Goal: Task Accomplishment & Management: Manage account settings

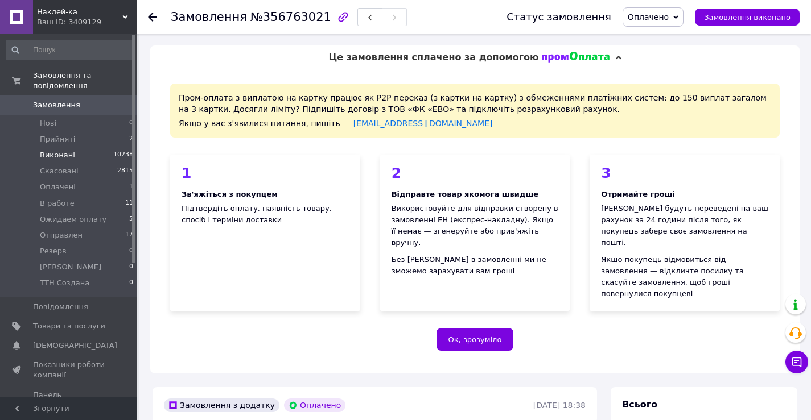
scroll to position [465, 0]
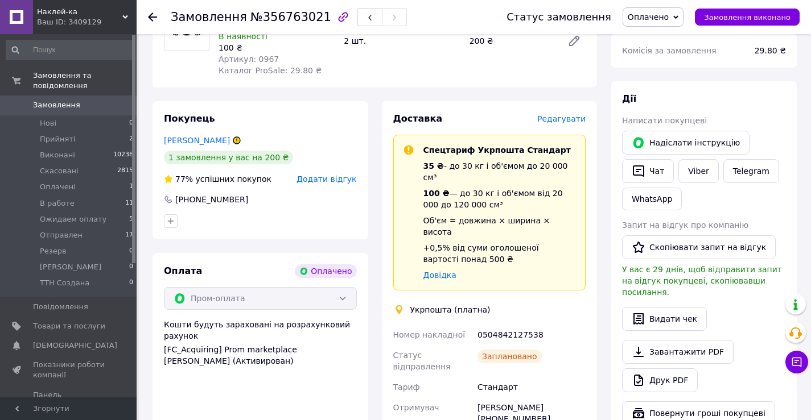
click at [39, 96] on link "Замовлення 0" at bounding box center [70, 105] width 140 height 19
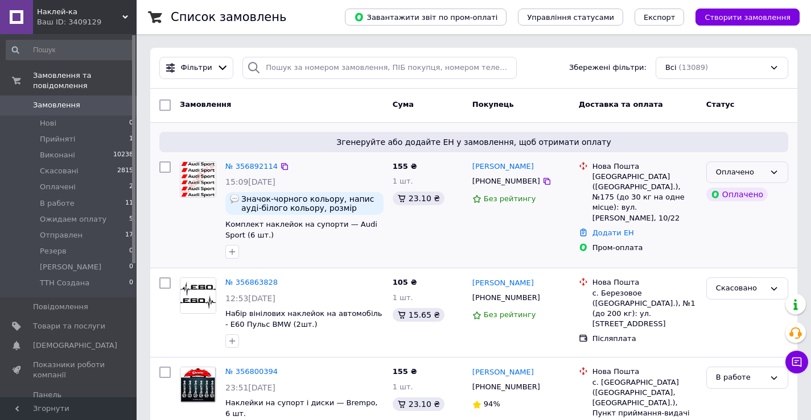
click at [773, 176] on icon at bounding box center [773, 172] width 9 height 9
click at [748, 196] on li "Прийнято" at bounding box center [746, 195] width 81 height 21
click at [244, 164] on link "№ 356892114" at bounding box center [251, 166] width 52 height 9
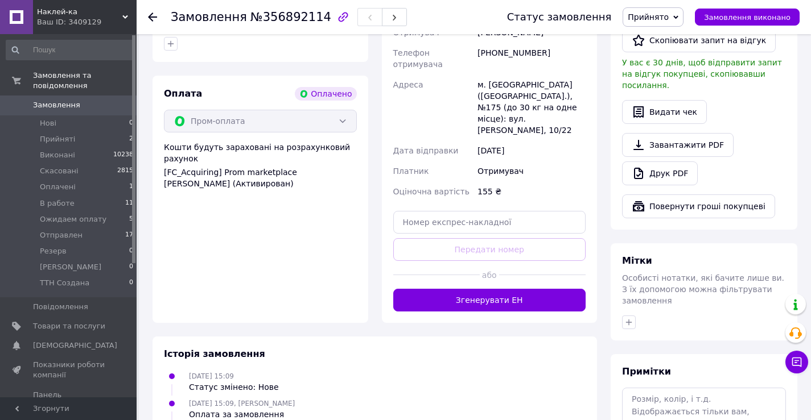
scroll to position [681, 0]
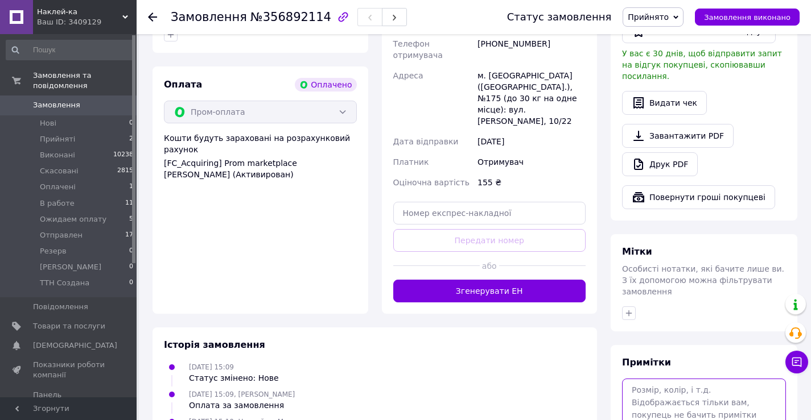
click at [665, 379] on textarea at bounding box center [704, 409] width 164 height 60
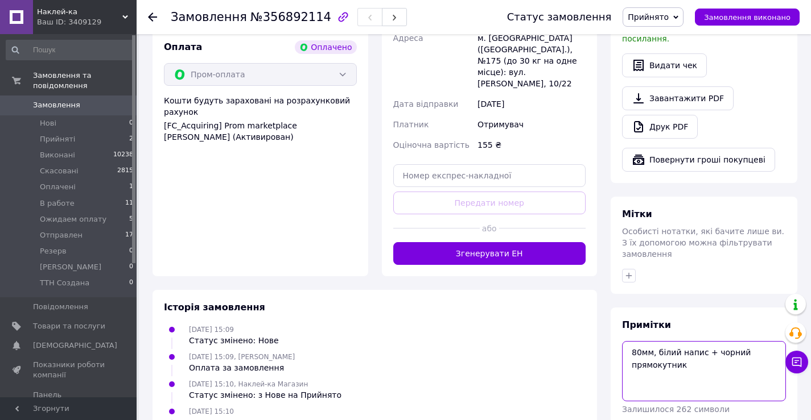
scroll to position [738, 0]
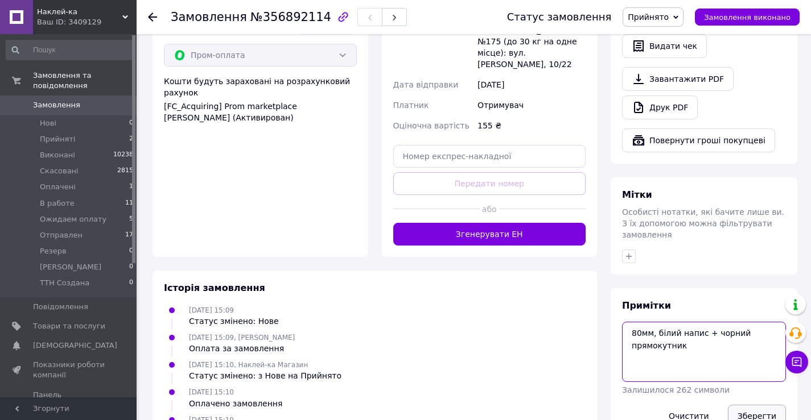
type textarea "80мм, білий напис + чорний прямокутник"
click at [753, 405] on button "Зберегти" at bounding box center [756, 416] width 58 height 23
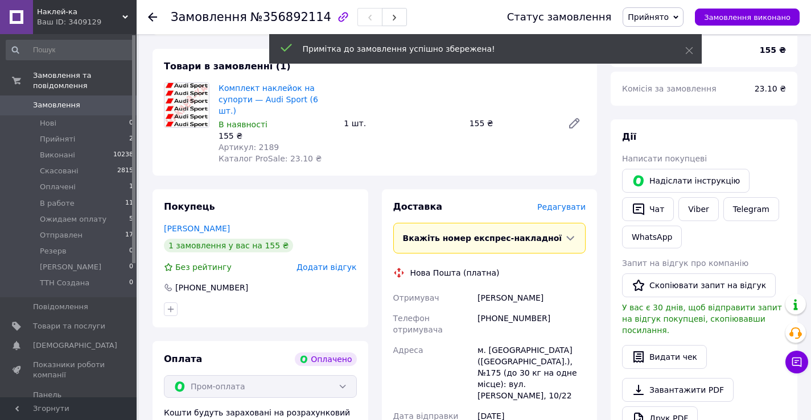
scroll to position [397, 0]
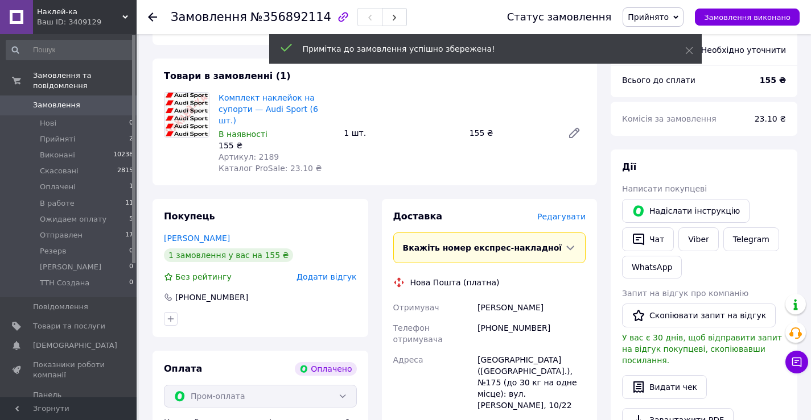
click at [657, 17] on span "Прийнято" at bounding box center [647, 17] width 41 height 9
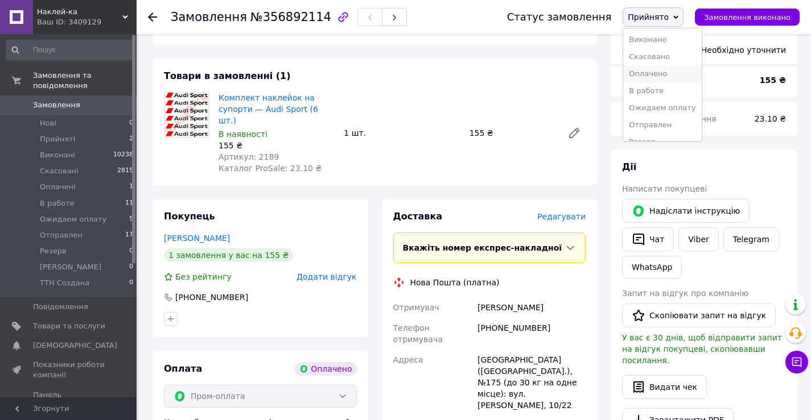
click at [669, 78] on li "Оплачено" at bounding box center [662, 73] width 78 height 17
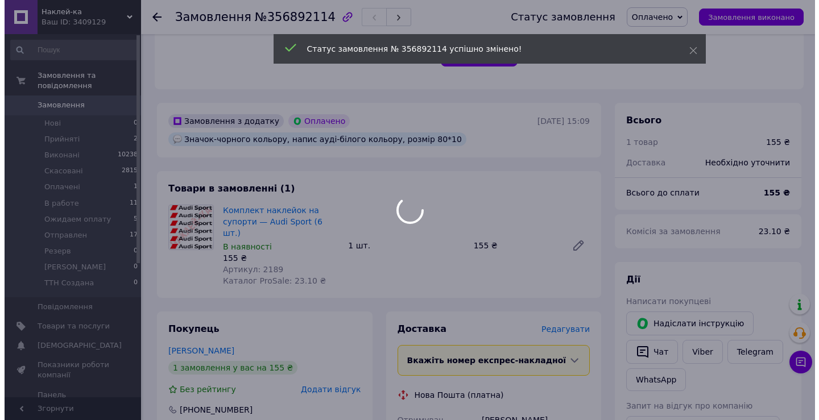
scroll to position [283, 0]
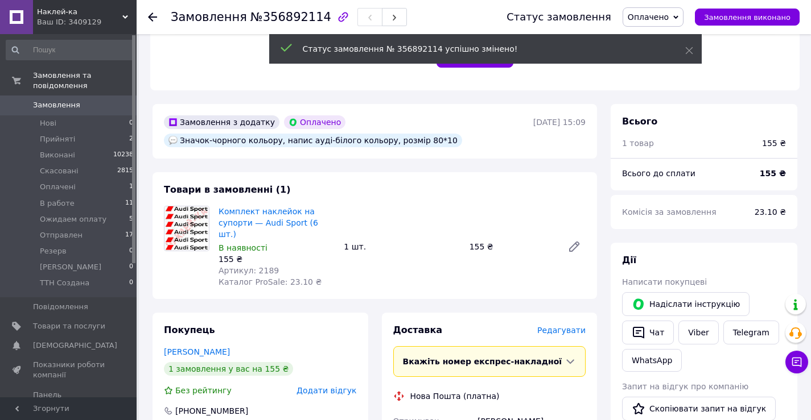
click at [556, 326] on span "Редагувати" at bounding box center [561, 330] width 48 height 9
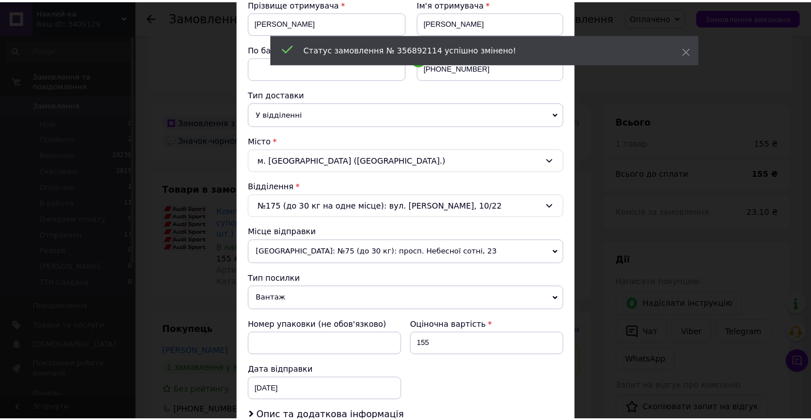
scroll to position [335, 0]
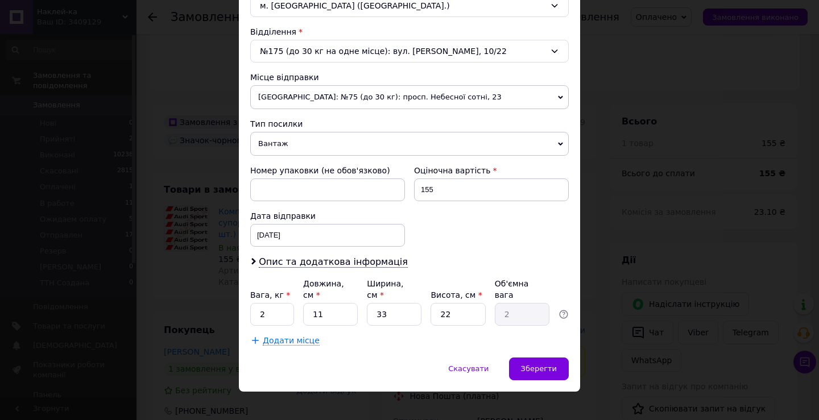
click at [292, 146] on span "Вантаж" at bounding box center [409, 144] width 319 height 24
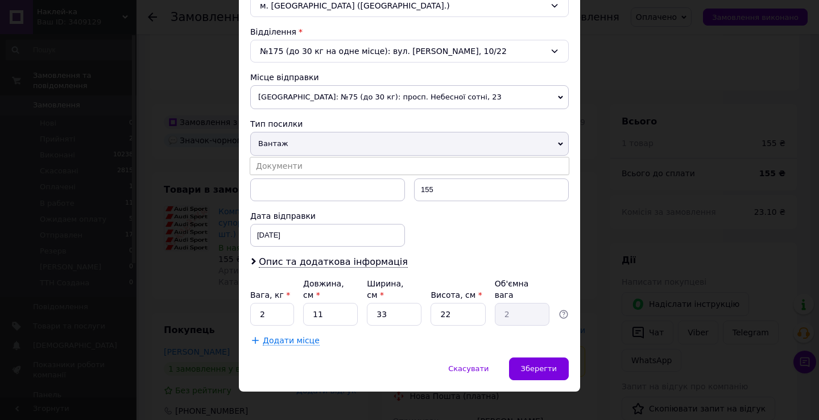
drag, startPoint x: 297, startPoint y: 163, endPoint x: 298, endPoint y: 170, distance: 6.9
click at [297, 163] on li "Документи" at bounding box center [409, 166] width 319 height 17
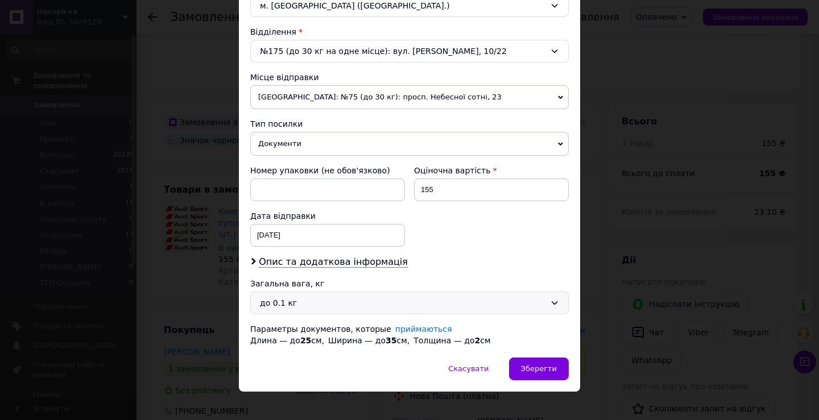
click at [296, 304] on div "до 0.1 кг" at bounding box center [403, 303] width 286 height 13
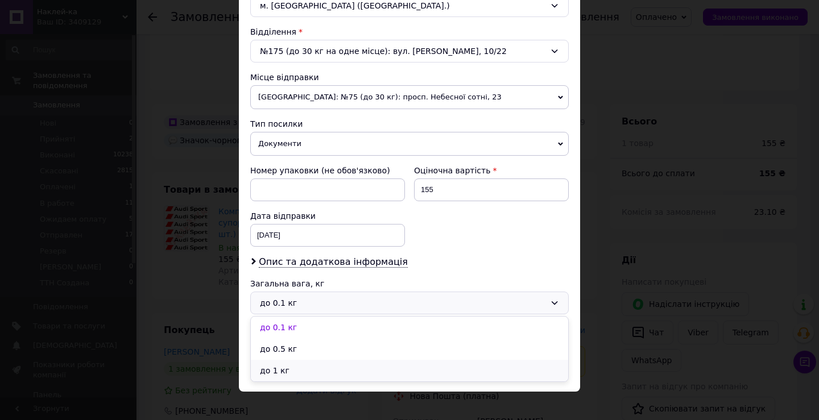
click at [305, 367] on li "до 1 кг" at bounding box center [409, 371] width 317 height 22
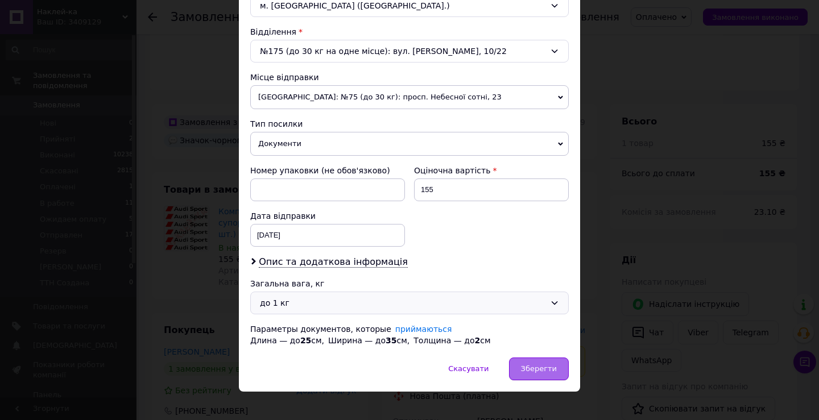
click at [534, 377] on div "Зберегти" at bounding box center [539, 369] width 60 height 23
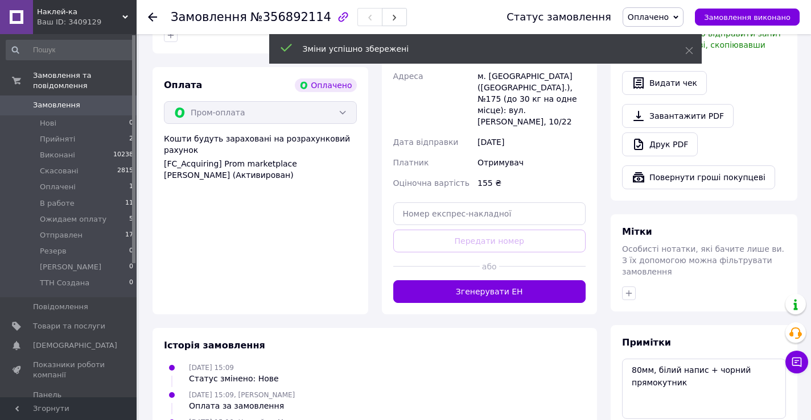
scroll to position [681, 0]
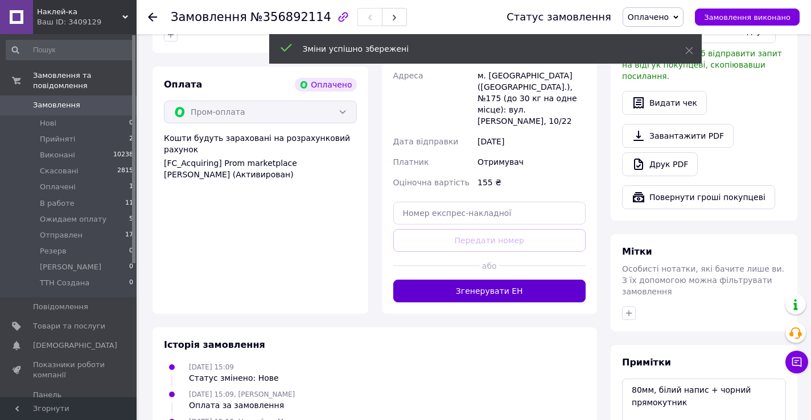
click at [464, 280] on button "Згенерувати ЕН" at bounding box center [489, 291] width 193 height 23
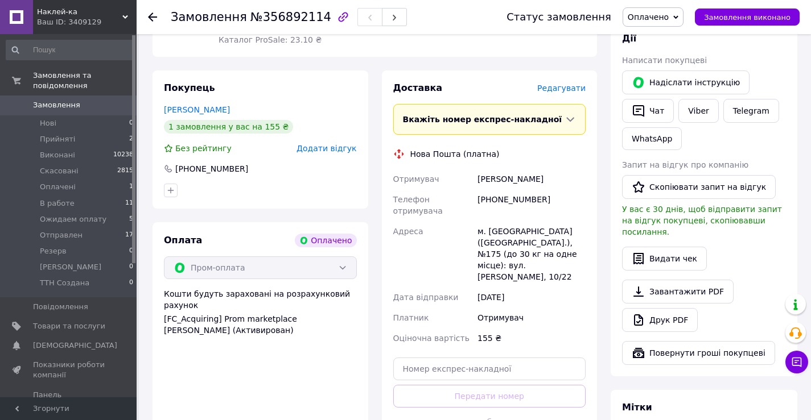
scroll to position [454, 0]
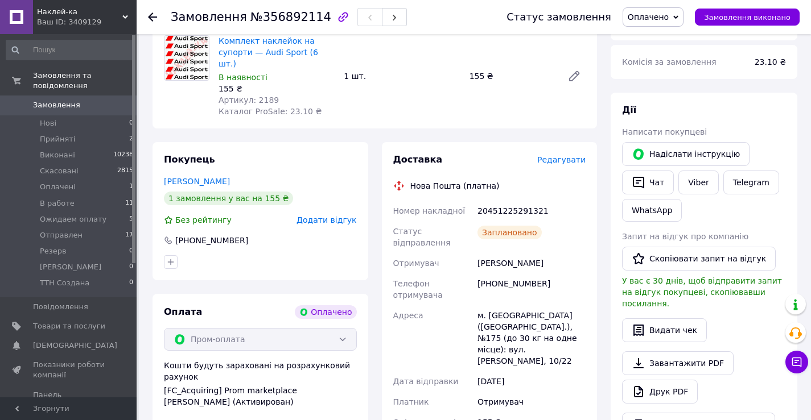
click at [565, 104] on div "Замовлення з додатку Оплачено Значок-чорного кольору, напис ауді-білого кольору…" at bounding box center [375, 414] width 458 height 963
click at [55, 134] on span "Прийняті" at bounding box center [57, 139] width 35 height 10
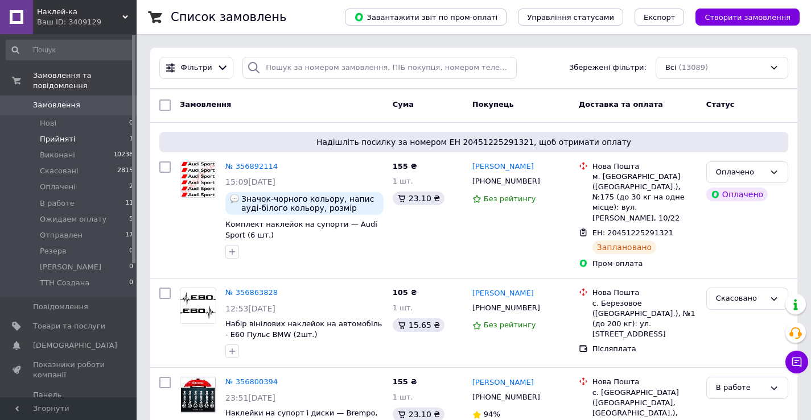
click at [59, 134] on span "Прийняті" at bounding box center [57, 139] width 35 height 10
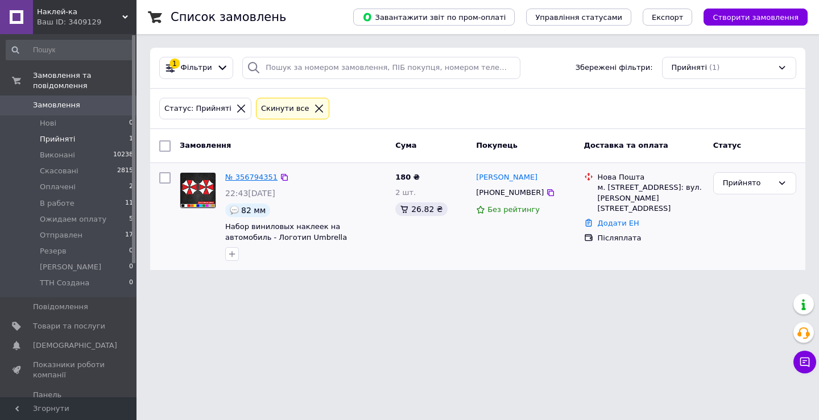
click at [244, 176] on link "№ 356794351" at bounding box center [251, 177] width 52 height 9
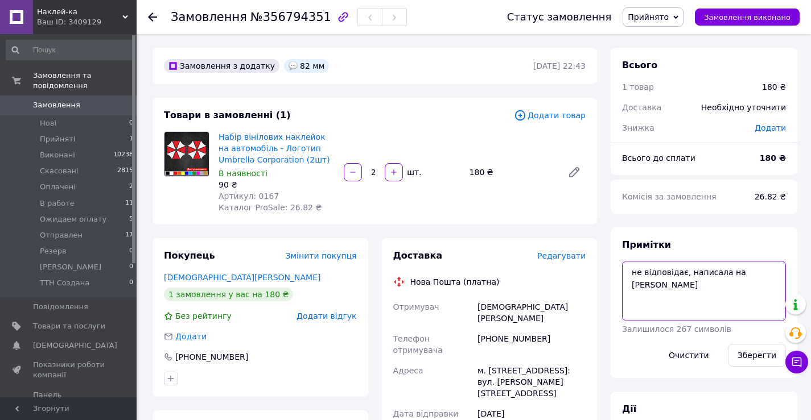
drag, startPoint x: 745, startPoint y: 272, endPoint x: 617, endPoint y: 264, distance: 128.8
click at [617, 264] on div "Примітки не відповідає, написала на Вайбер Залишилося 267 символів Очистити Збе…" at bounding box center [703, 303] width 187 height 151
click at [677, 301] on textarea "не відповідає, написала на [PERSON_NAME]" at bounding box center [704, 291] width 164 height 60
click at [638, 286] on textarea "не відповідає, написала на [PERSON_NAME]" at bounding box center [704, 291] width 164 height 60
click at [762, 276] on textarea "не відповідає, написала на [PERSON_NAME]" at bounding box center [704, 291] width 164 height 60
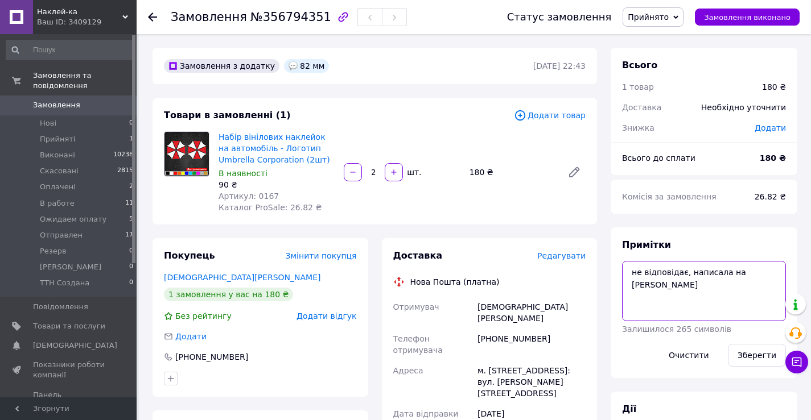
paste textarea "білий+червоний, 2 комплекта, кожна наклейка в розмірі 82мм"
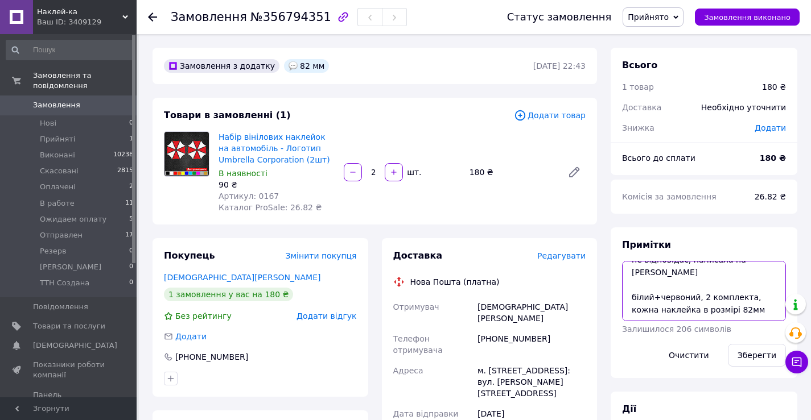
click at [751, 301] on textarea "не відповідає, написала на [PERSON_NAME] білий+червоний, 2 комплекта, кожна нак…" at bounding box center [704, 291] width 164 height 60
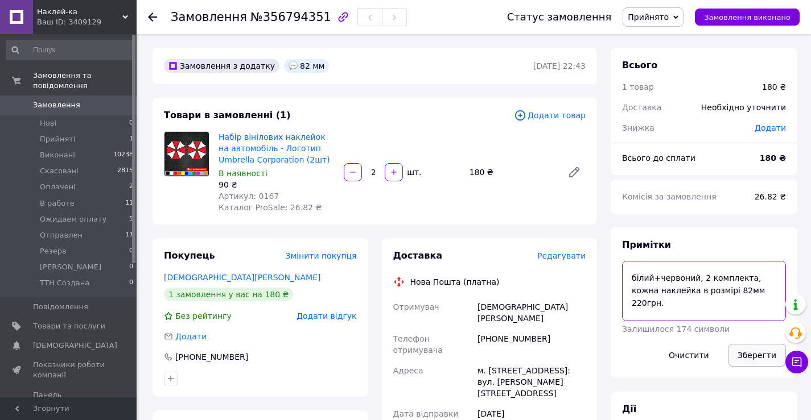
type textarea "не відповідає, написала на [PERSON_NAME] білий+червоний, 2 комплекта, кожна нак…"
click at [746, 349] on button "Зберегти" at bounding box center [756, 355] width 58 height 23
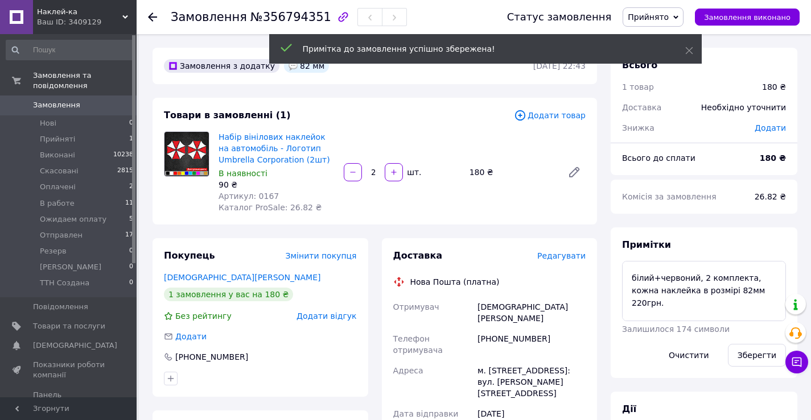
click at [647, 19] on span "Прийнято" at bounding box center [647, 17] width 41 height 9
click at [662, 104] on li "Ожидаем оплату" at bounding box center [662, 108] width 78 height 17
click at [70, 214] on span "Ожидаем оплату" at bounding box center [73, 219] width 67 height 10
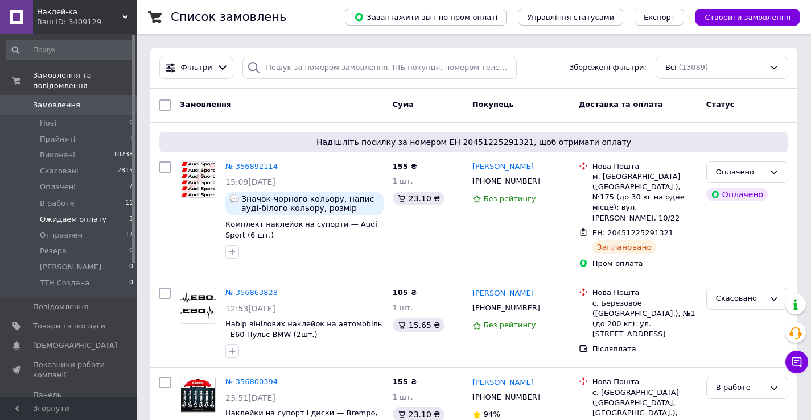
click at [59, 214] on span "Ожидаем оплату" at bounding box center [73, 219] width 67 height 10
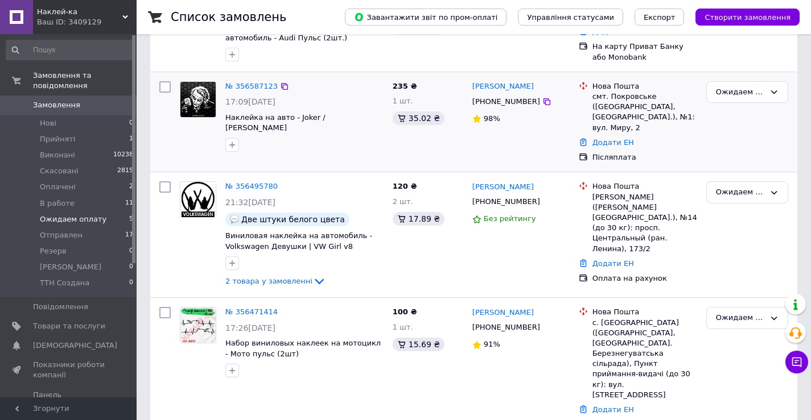
scroll to position [304, 0]
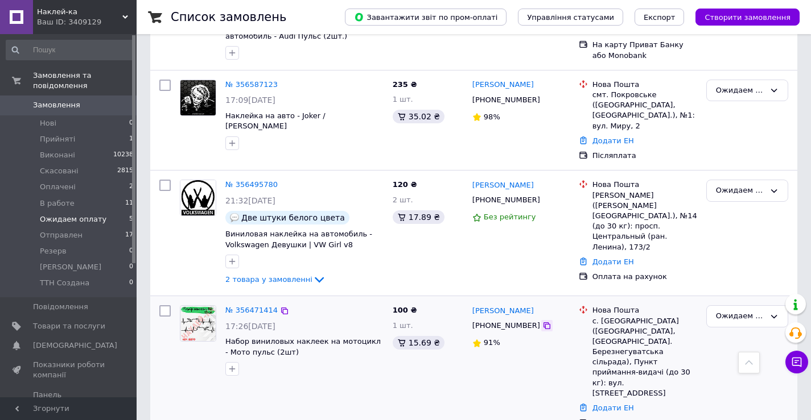
click at [542, 321] on icon at bounding box center [546, 325] width 9 height 9
click at [542, 196] on icon at bounding box center [546, 200] width 9 height 9
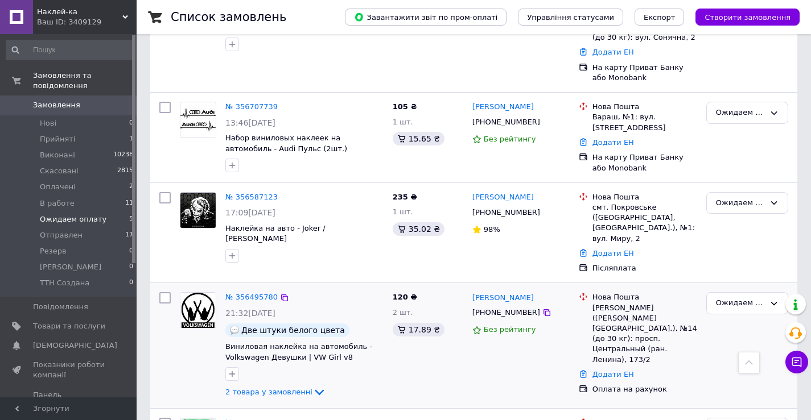
scroll to position [191, 0]
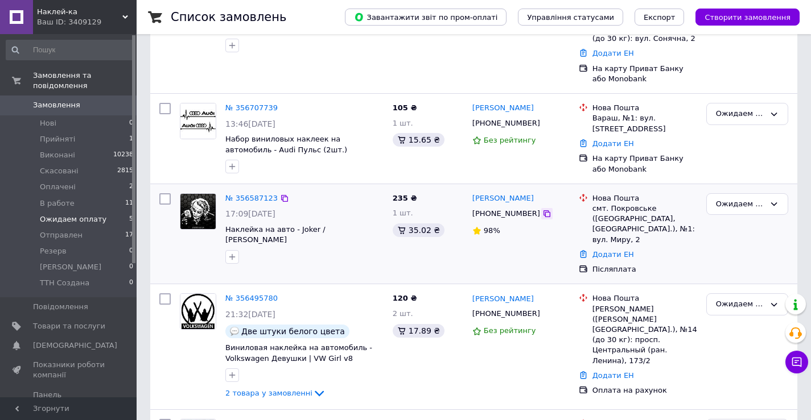
click at [543, 210] on icon at bounding box center [546, 213] width 7 height 7
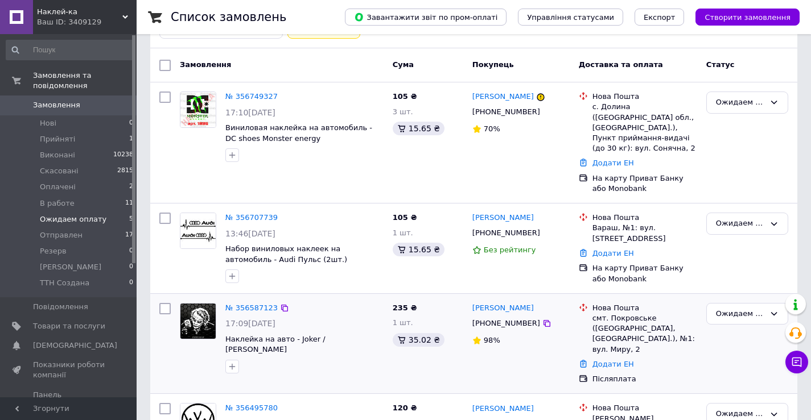
scroll to position [77, 0]
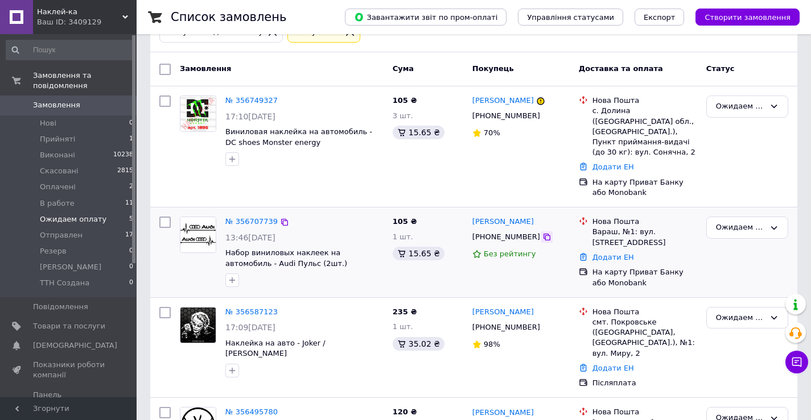
click at [542, 233] on icon at bounding box center [546, 237] width 9 height 9
click at [247, 217] on link "№ 356707739" at bounding box center [251, 221] width 52 height 9
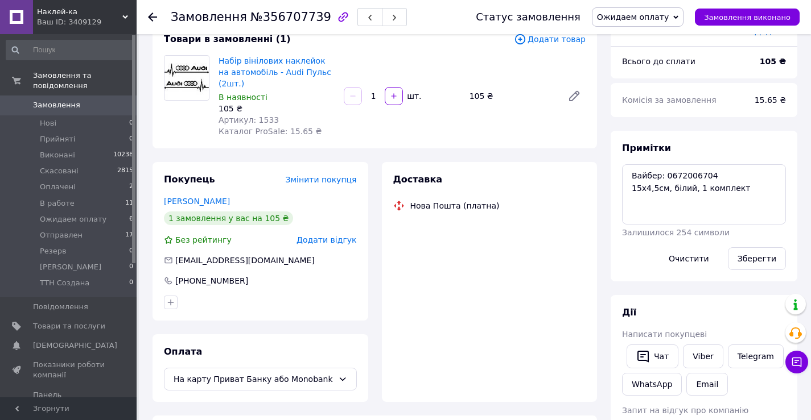
scroll to position [77, 0]
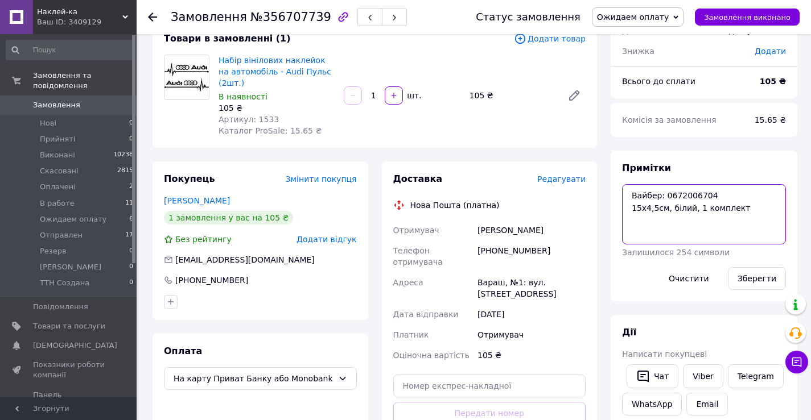
click at [679, 201] on textarea "Вайбер: 0672006704 15х4,5см, білий, 1 комплект" at bounding box center [704, 214] width 164 height 60
click at [678, 200] on textarea "Вайбер: 0672006704 15х4,5см, білий, 1 комплект" at bounding box center [704, 214] width 164 height 60
click at [677, 192] on textarea "Вайбер: 0672006704 15х4,5см, білий, 1 комплект" at bounding box center [704, 214] width 164 height 60
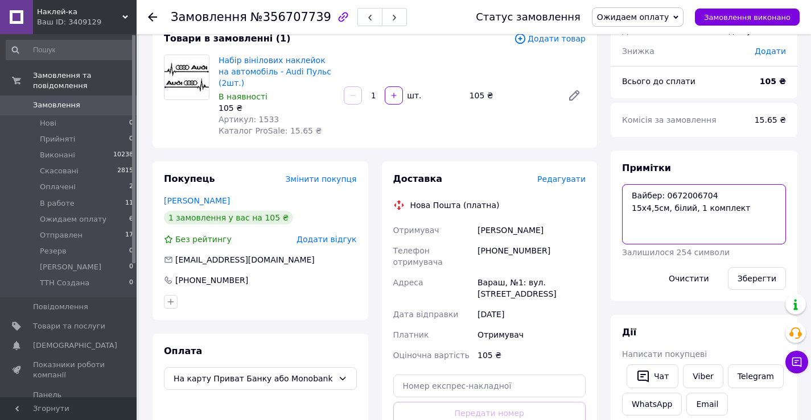
click at [677, 192] on textarea "Вайбер: 0672006704 15х4,5см, білий, 1 комплект" at bounding box center [704, 214] width 164 height 60
click at [677, 193] on textarea "Вайбер: 0672006704 15х4,5см, білий, 1 комплект" at bounding box center [704, 214] width 164 height 60
click at [676, 193] on textarea "Вайбер: 0672006704 15х4,5см, білий, 1 комплект" at bounding box center [704, 214] width 164 height 60
click at [664, 194] on textarea "Вайбер: 0672006704 15х4,5см, білий, 1 комплект" at bounding box center [704, 214] width 164 height 60
drag, startPoint x: 664, startPoint y: 194, endPoint x: 715, endPoint y: 195, distance: 51.2
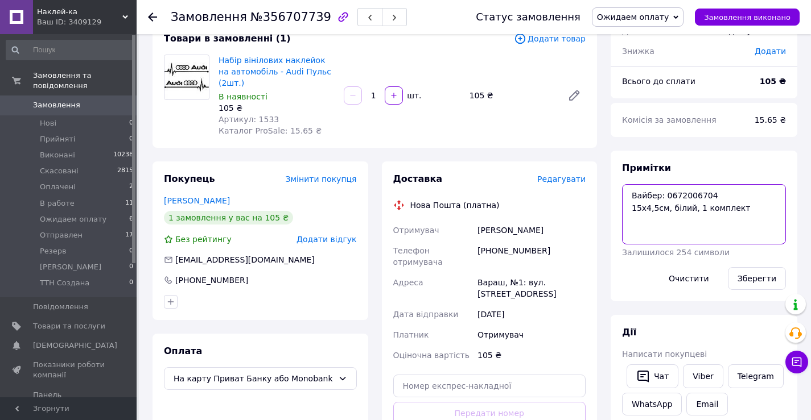
click at [714, 194] on textarea "Вайбер: 0672006704 15х4,5см, білий, 1 комплект" at bounding box center [704, 214] width 164 height 60
click at [69, 214] on span "Ожидаем оплату" at bounding box center [73, 219] width 67 height 10
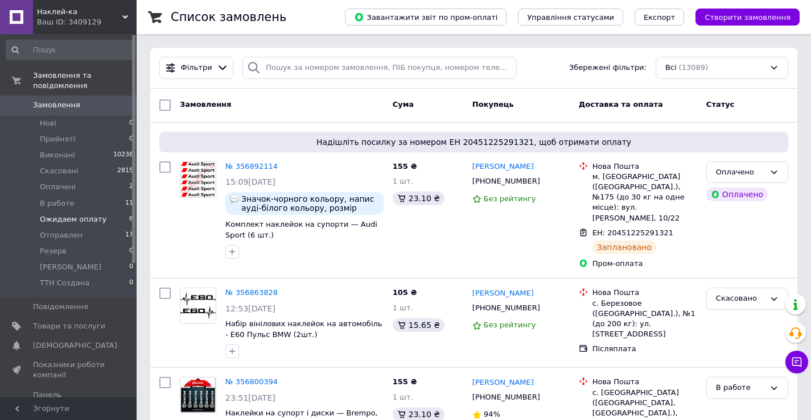
click at [67, 214] on span "Ожидаем оплату" at bounding box center [73, 219] width 67 height 10
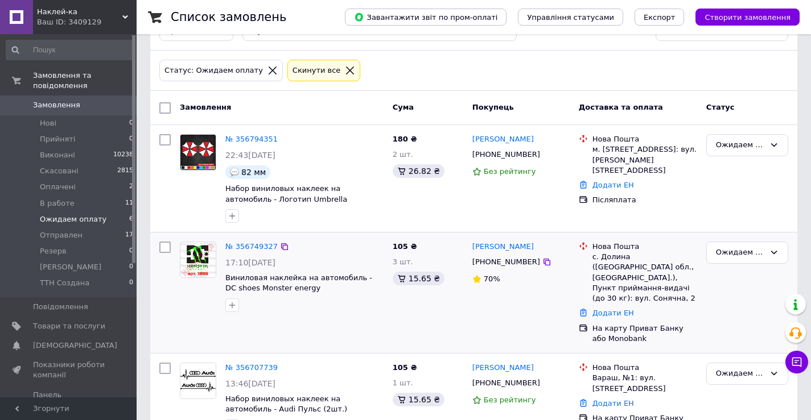
scroll to position [114, 0]
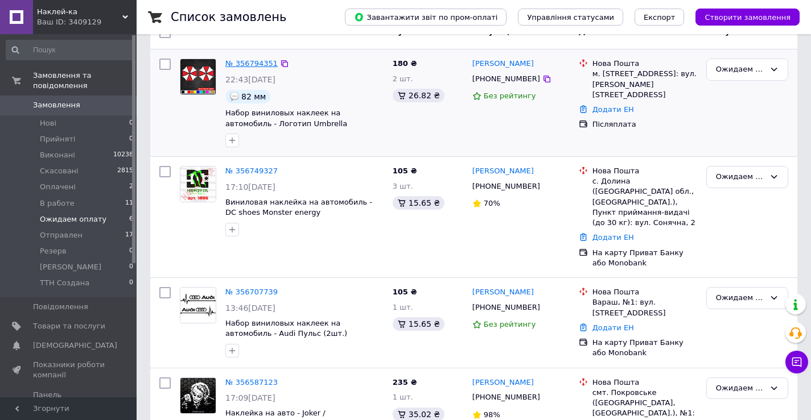
click at [244, 60] on link "№ 356794351" at bounding box center [251, 63] width 52 height 9
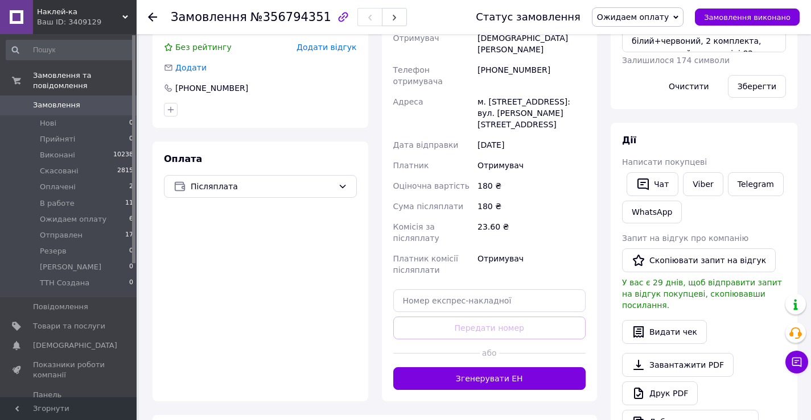
scroll to position [284, 0]
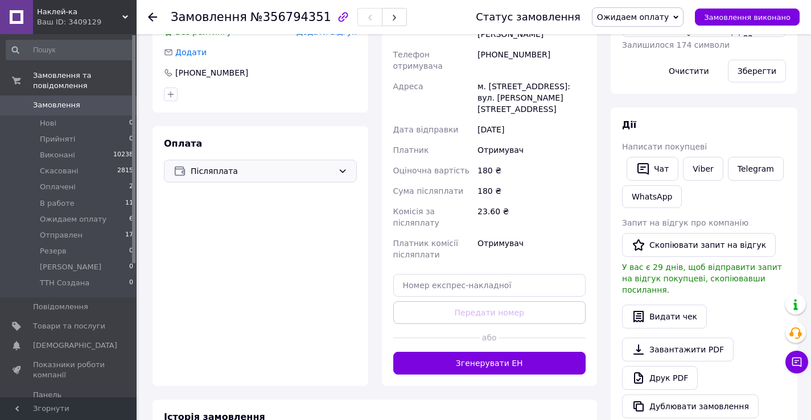
click at [255, 167] on span "Післяплата" at bounding box center [262, 171] width 143 height 13
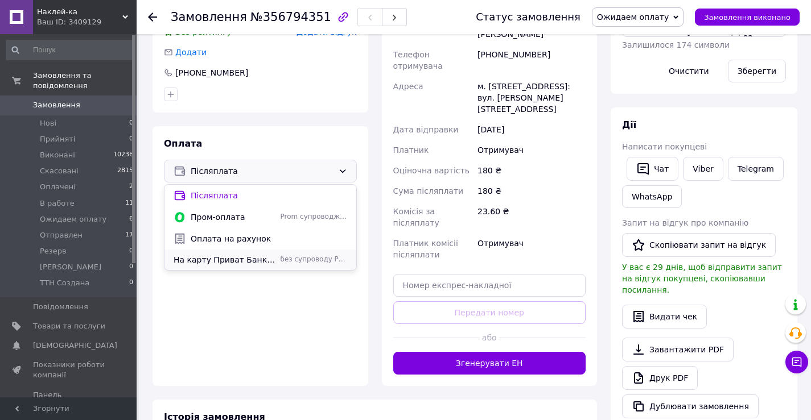
click at [247, 256] on span "На карту Приват Банку або Monobank" at bounding box center [224, 259] width 102 height 11
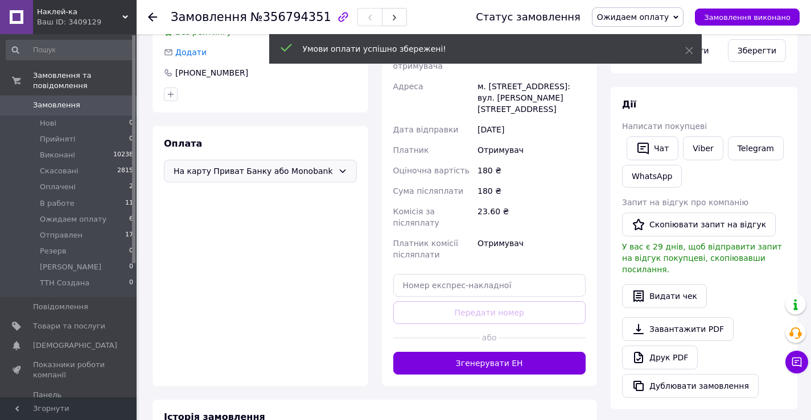
click at [642, 18] on span "Ожидаем оплату" at bounding box center [633, 17] width 72 height 9
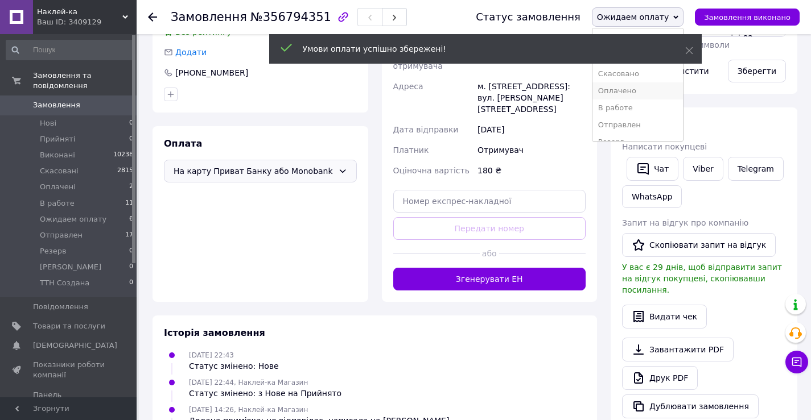
click at [642, 90] on li "Оплачено" at bounding box center [637, 90] width 90 height 17
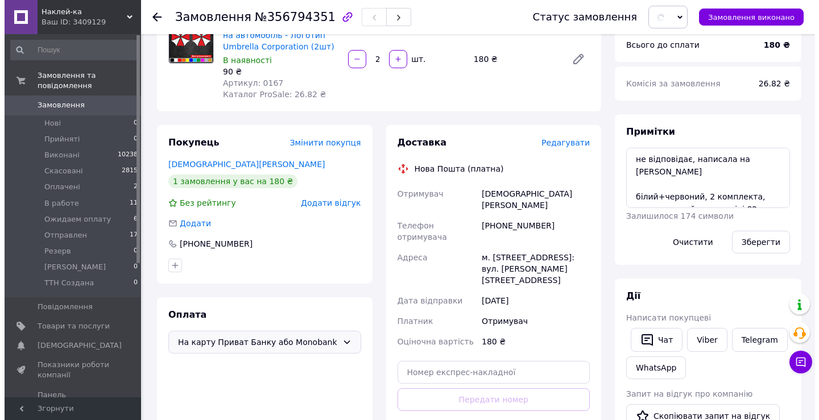
scroll to position [57, 0]
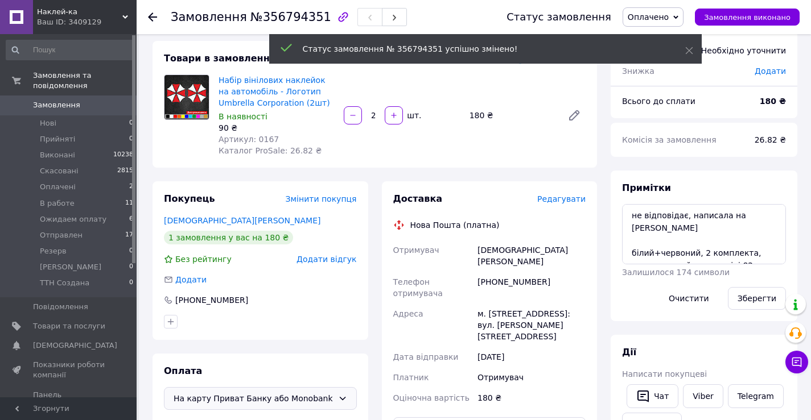
click at [572, 200] on span "Редагувати" at bounding box center [561, 199] width 48 height 9
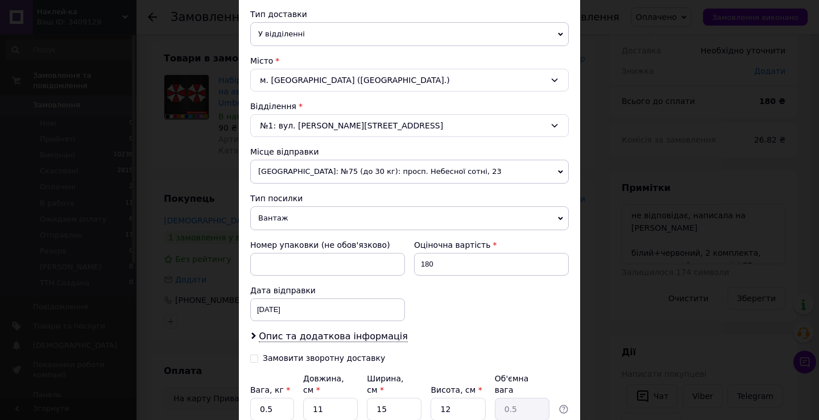
scroll to position [284, 0]
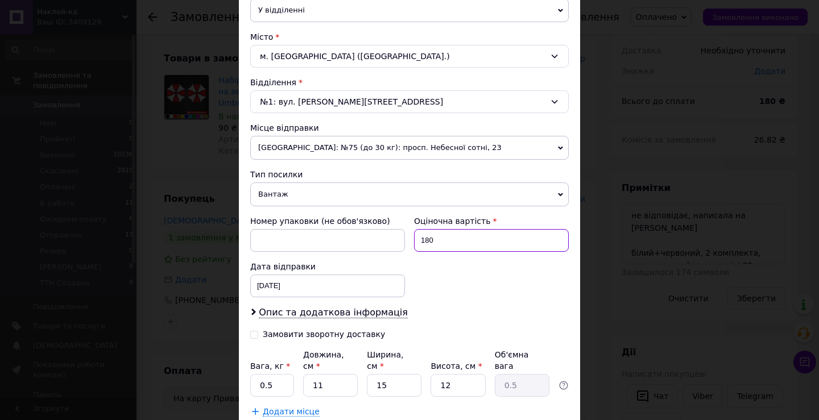
drag, startPoint x: 436, startPoint y: 238, endPoint x: 415, endPoint y: 239, distance: 21.1
click at [419, 240] on input "180" at bounding box center [491, 240] width 155 height 23
type input "220"
click at [334, 193] on span "Вантаж" at bounding box center [409, 195] width 319 height 24
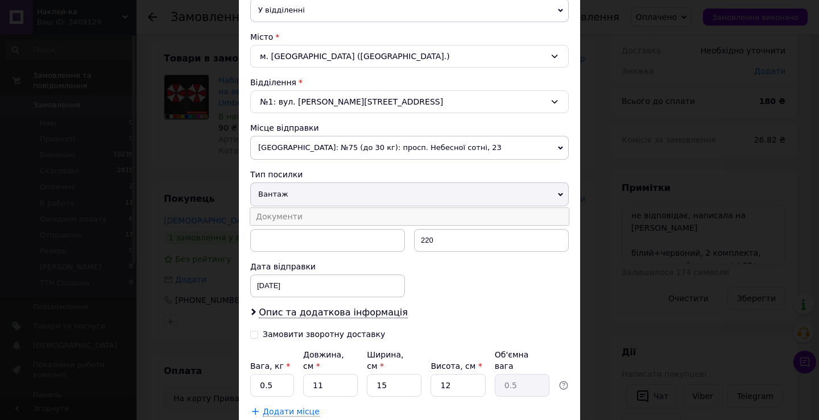
click at [325, 218] on li "Документи" at bounding box center [409, 216] width 319 height 17
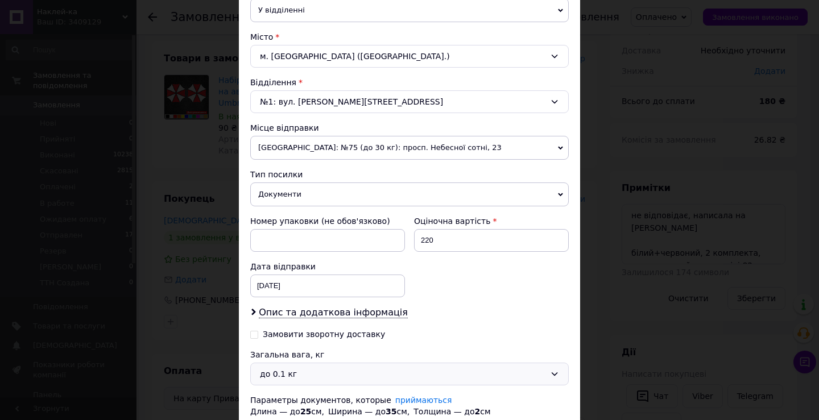
click at [315, 379] on div "до 0.1 кг" at bounding box center [403, 374] width 286 height 13
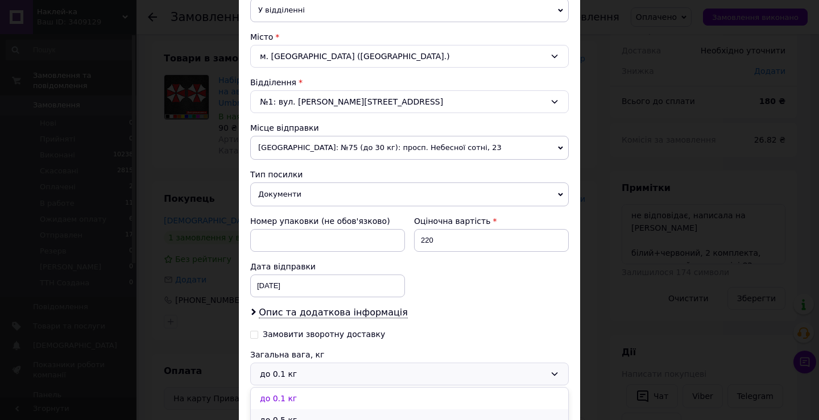
click at [311, 417] on li "до 0.5 кг" at bounding box center [409, 421] width 317 height 22
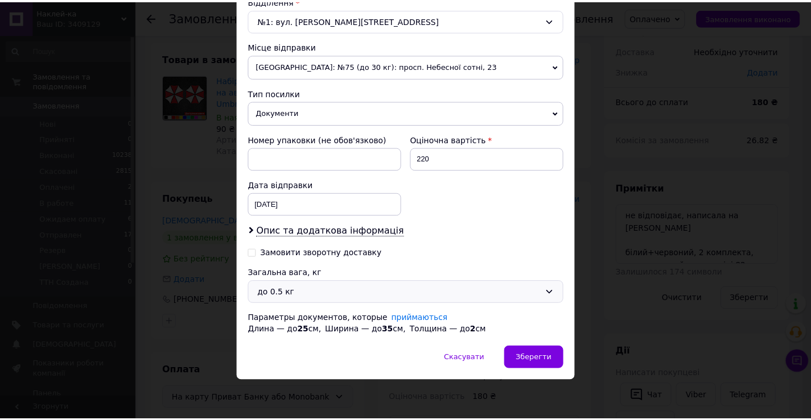
scroll to position [367, 0]
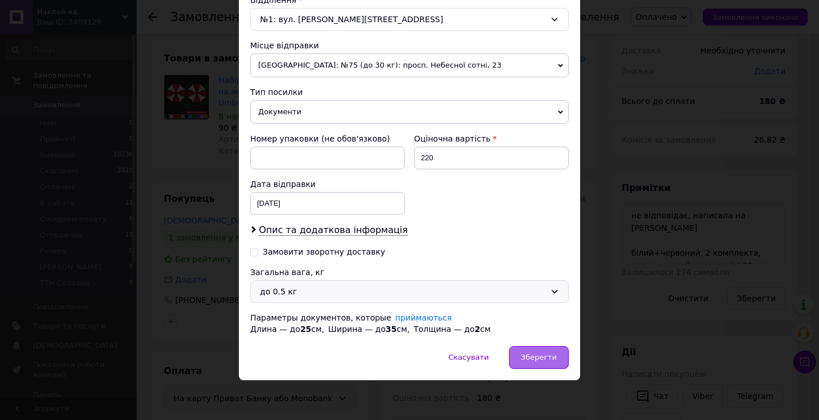
click at [524, 353] on div "Зберегти" at bounding box center [539, 357] width 60 height 23
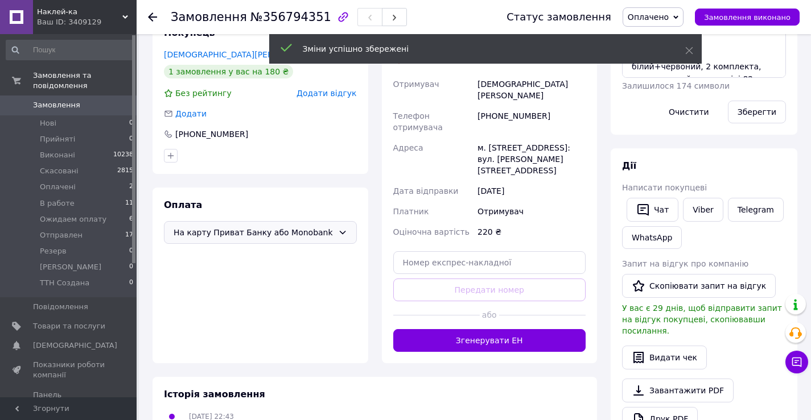
scroll to position [228, 0]
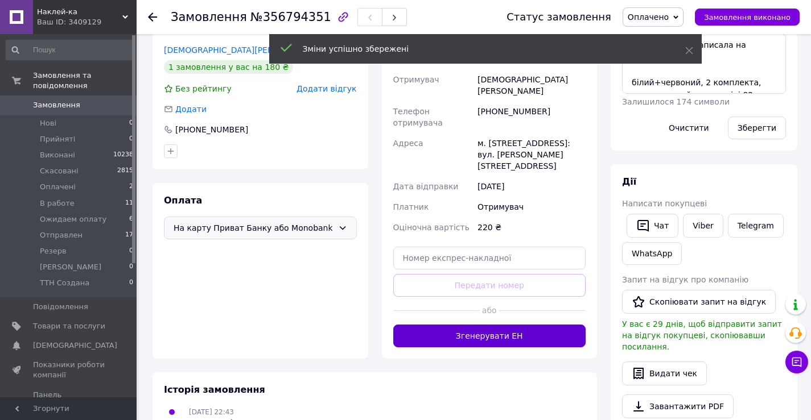
click at [509, 325] on button "Згенерувати ЕН" at bounding box center [489, 336] width 193 height 23
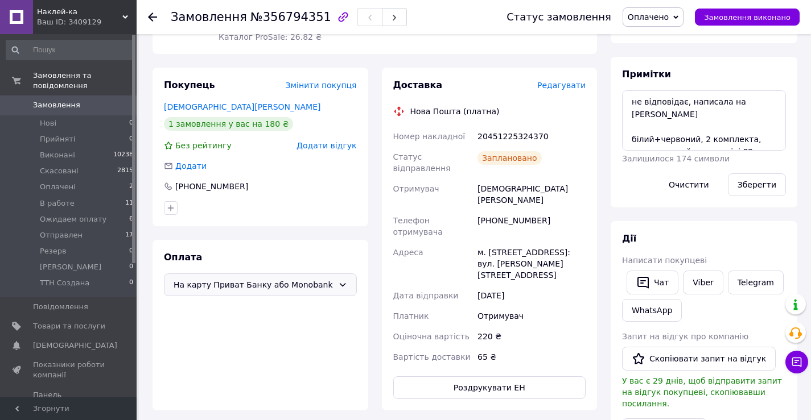
scroll to position [50, 0]
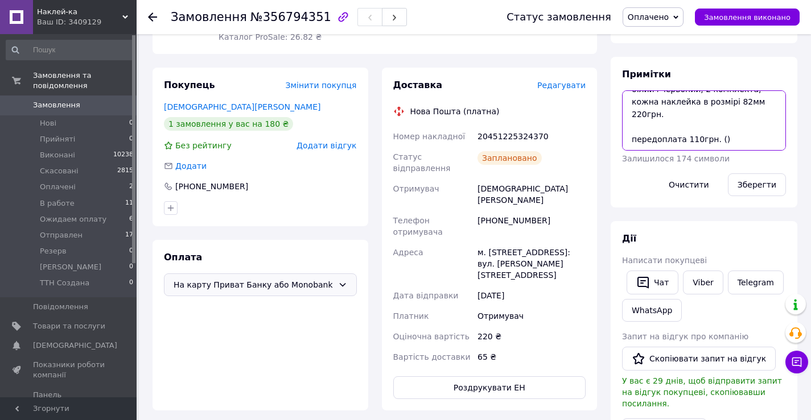
drag, startPoint x: 702, startPoint y: 129, endPoint x: 598, endPoint y: 125, distance: 104.2
click at [597, 125] on div "Замовлення з додатку 82 мм [DATE] 22:43 Товари в замовленні (1) Додати товар На…" at bounding box center [475, 328] width 658 height 902
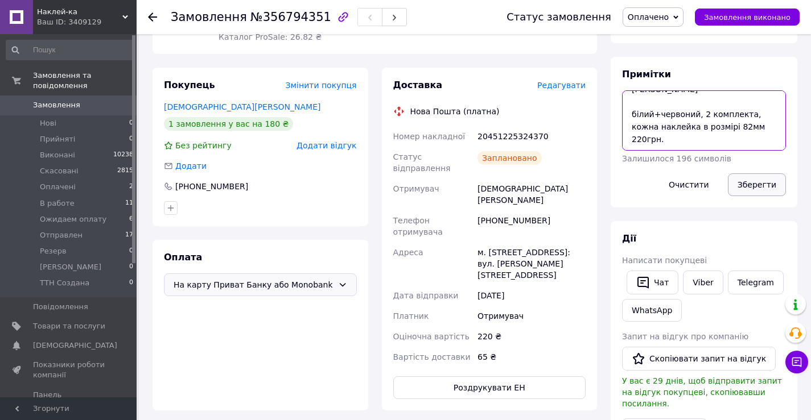
type textarea "не відповідає, написала на [PERSON_NAME] білий+червоний, 2 комплекта, кожна нак…"
click at [748, 181] on button "Зберегти" at bounding box center [756, 184] width 58 height 23
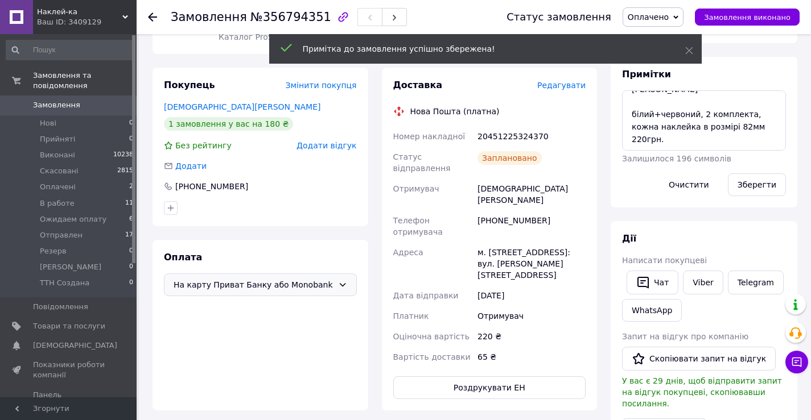
scroll to position [57, 0]
